Goal: Transaction & Acquisition: Download file/media

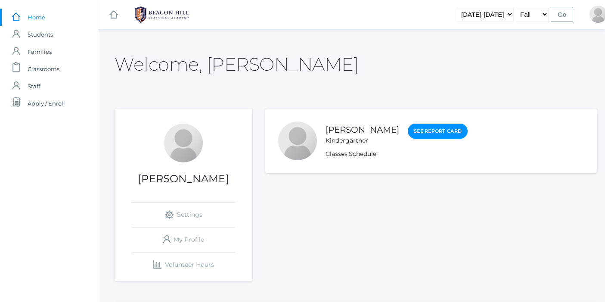
click at [368, 120] on li "[PERSON_NAME] Kindergartner See Report Card Classes , Schedule" at bounding box center [430, 140] width 331 height 65
click at [367, 117] on li "[PERSON_NAME] Kindergartner See Report Card Classes , Schedule" at bounding box center [430, 140] width 331 height 65
click at [367, 131] on link "[PERSON_NAME]" at bounding box center [362, 129] width 74 height 11
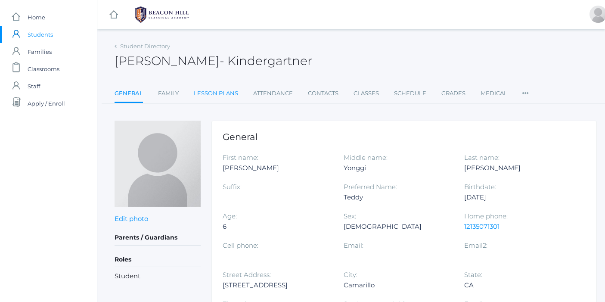
click at [204, 89] on link "Lesson Plans" at bounding box center [216, 93] width 44 height 17
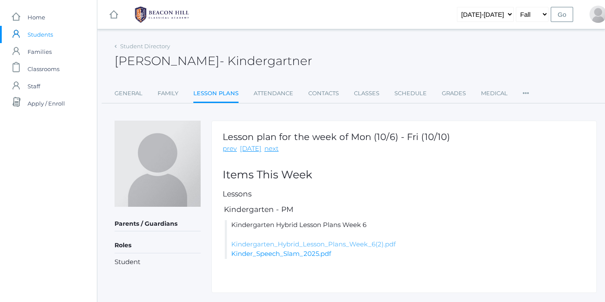
click at [375, 244] on link "Kindergarten_Hybrid_Lesson_Plans_Week_6(2).pdf" at bounding box center [313, 244] width 164 height 8
